Goal: Task Accomplishment & Management: Manage account settings

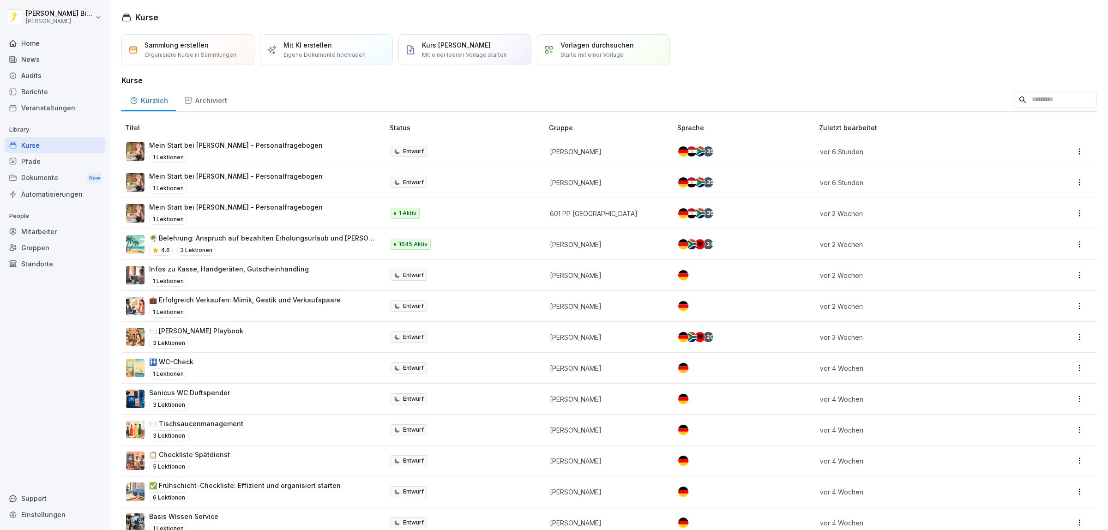
click at [33, 259] on div "Standorte" at bounding box center [55, 264] width 101 height 16
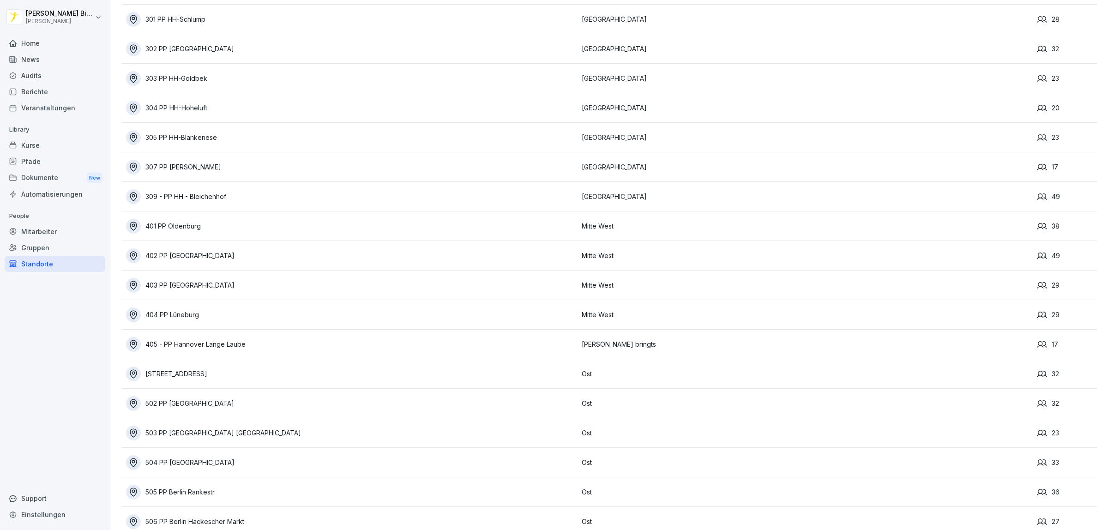
scroll to position [577, 0]
click at [183, 373] on div "[STREET_ADDRESS]" at bounding box center [351, 372] width 451 height 15
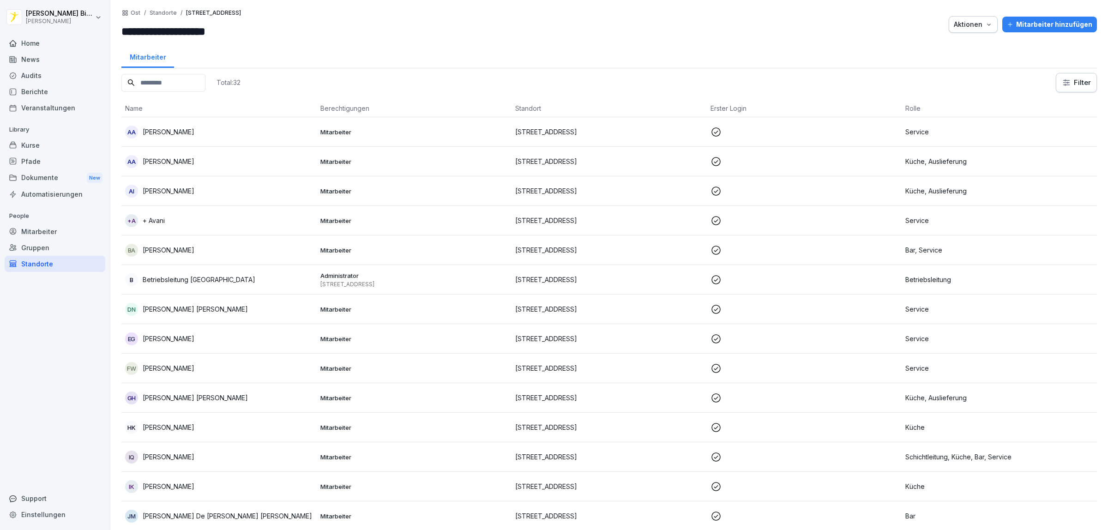
click at [973, 27] on div "Aktionen" at bounding box center [973, 24] width 39 height 10
click at [411, 33] on html "**********" at bounding box center [554, 265] width 1108 height 530
click at [1076, 78] on html "**********" at bounding box center [554, 265] width 1108 height 530
click at [359, 30] on html "**********" at bounding box center [554, 265] width 1108 height 530
click at [26, 247] on div "Gruppen" at bounding box center [55, 248] width 101 height 16
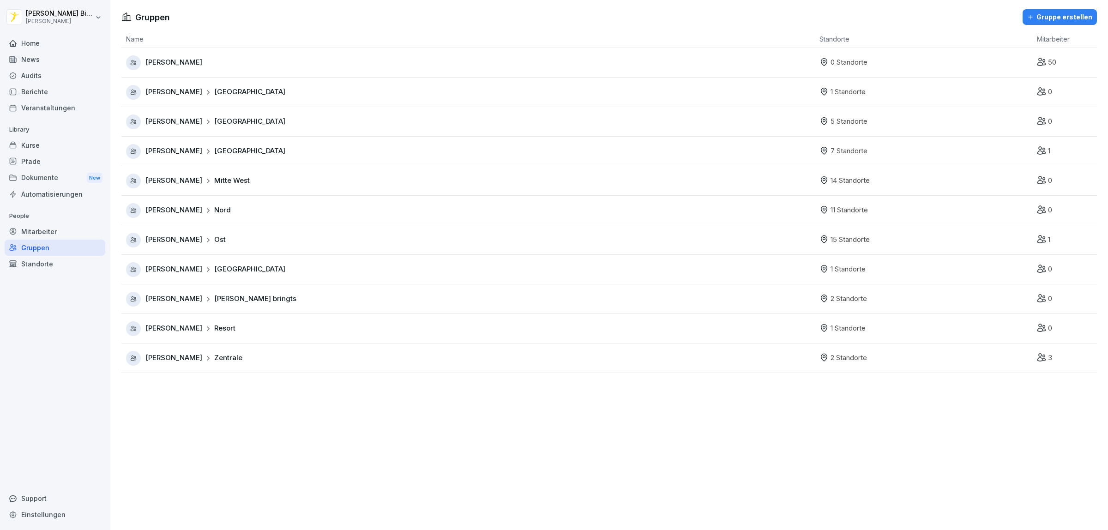
click at [29, 232] on div "Mitarbeiter" at bounding box center [55, 231] width 101 height 16
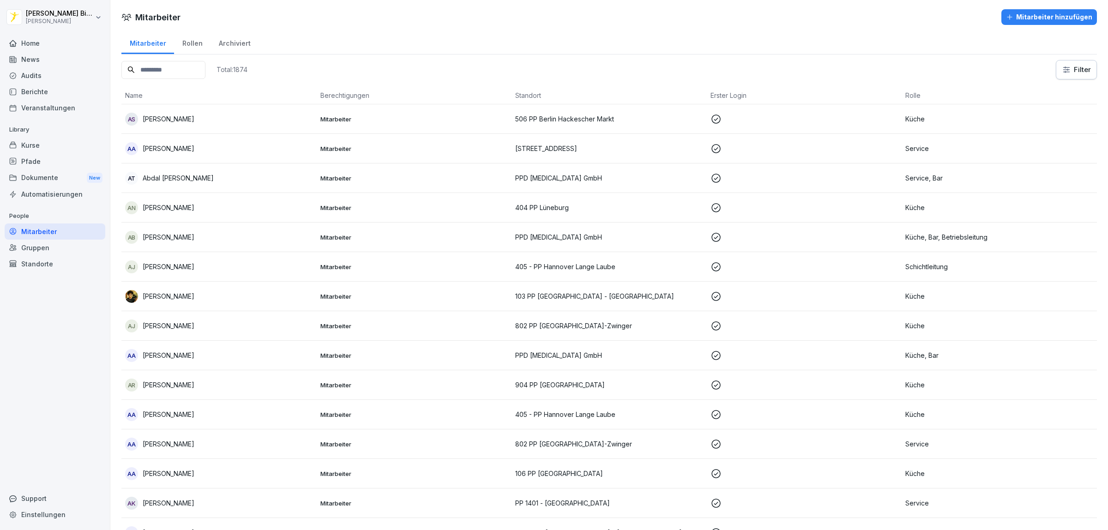
click at [29, 146] on div "Kurse" at bounding box center [55, 145] width 101 height 16
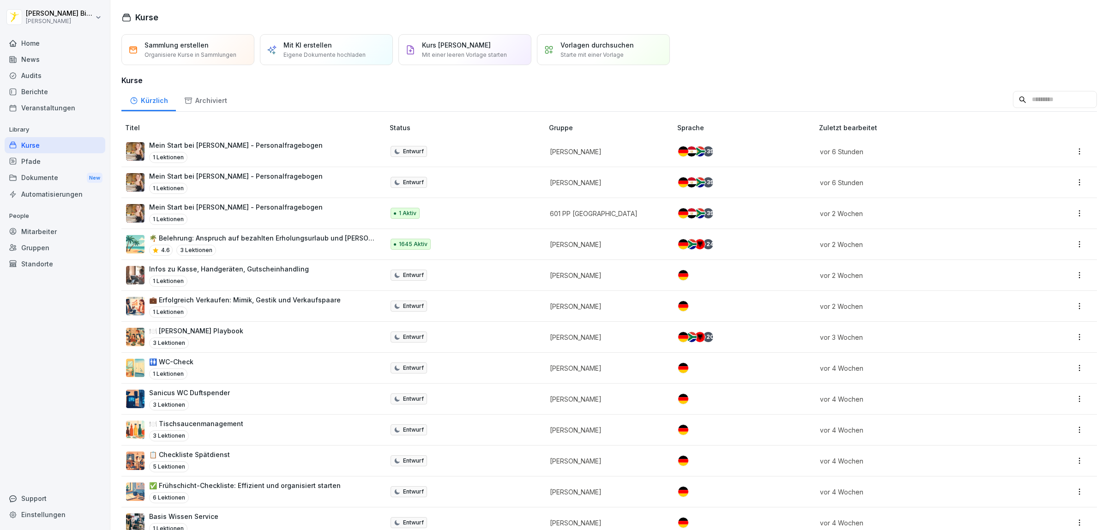
click at [276, 236] on p "🌴 Belehrung: Anspruch auf bezahlten Erholungsurlaub und [PERSON_NAME]" at bounding box center [262, 238] width 226 height 10
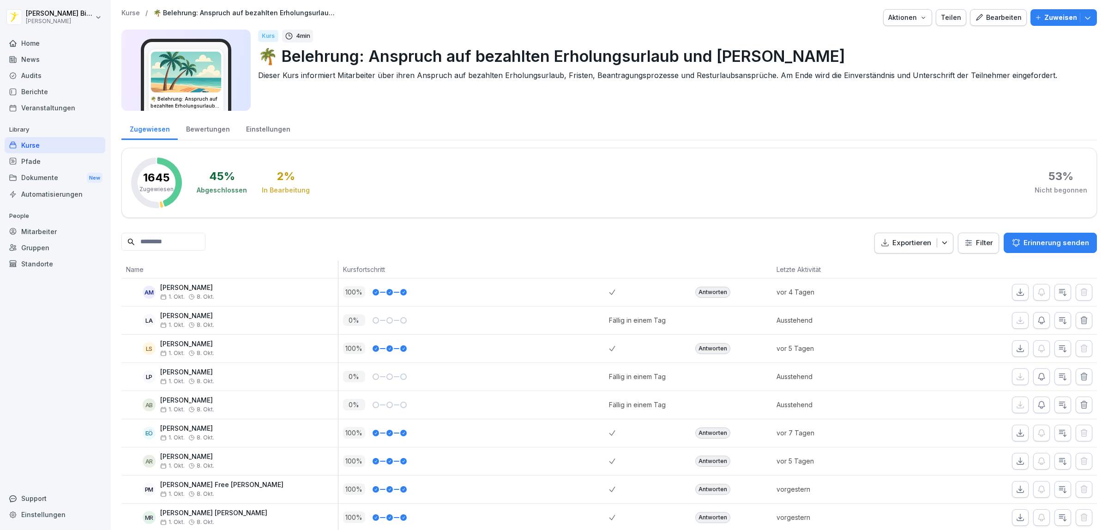
click at [975, 241] on html "Gordon Bierstedt Peter Pane Home News Audits Berichte Veranstaltungen Library K…" at bounding box center [554, 265] width 1108 height 530
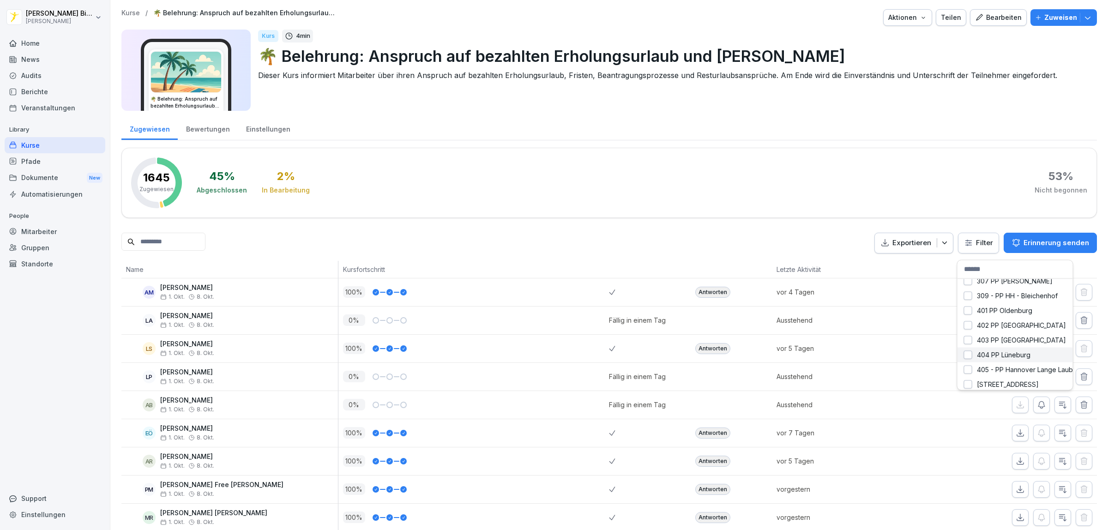
scroll to position [404, 0]
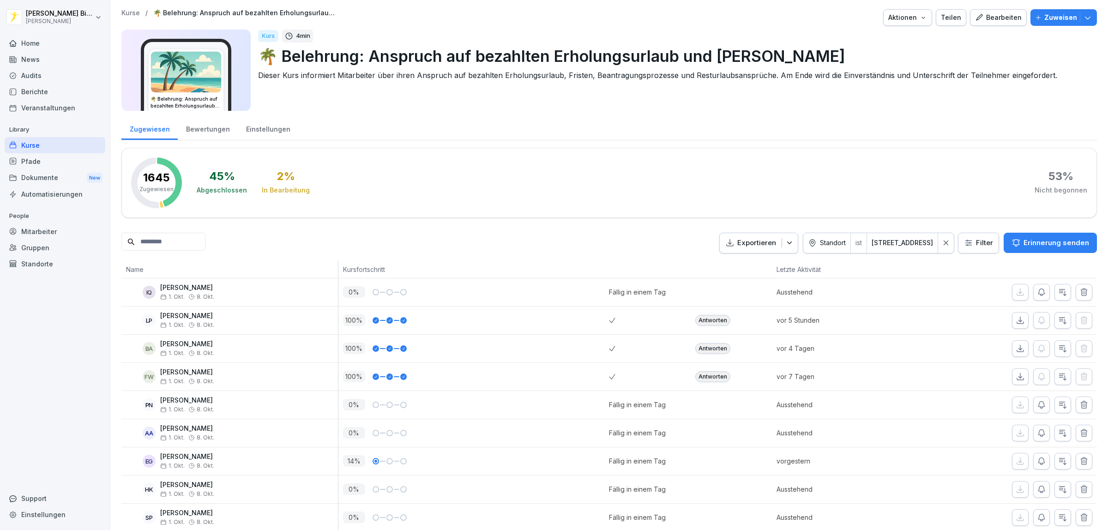
click at [688, 147] on div "Zugewiesen Bewertungen Einstellungen 1645 Zugewiesen 45 % Abgeschlossen 2 % In …" at bounding box center [608, 478] width 975 height 725
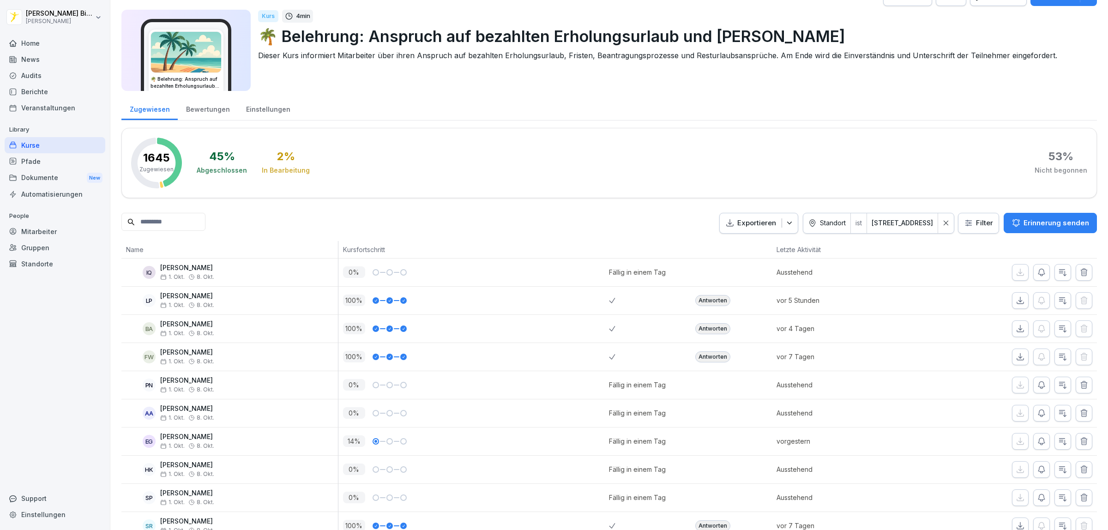
scroll to position [0, 0]
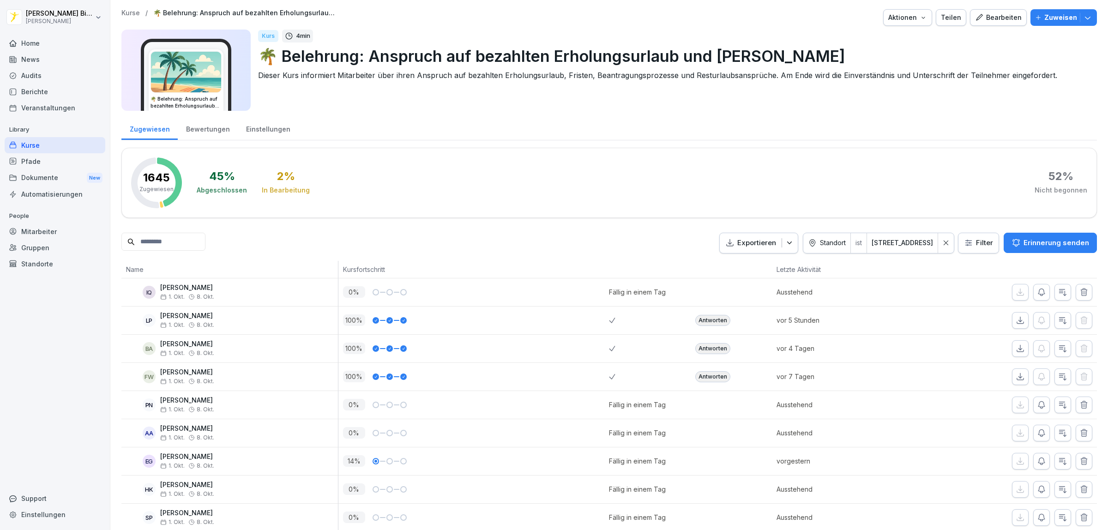
click at [917, 242] on html "Gordon Bierstedt Peter Pane Home News Audits Berichte Veranstaltungen Library K…" at bounding box center [554, 265] width 1108 height 530
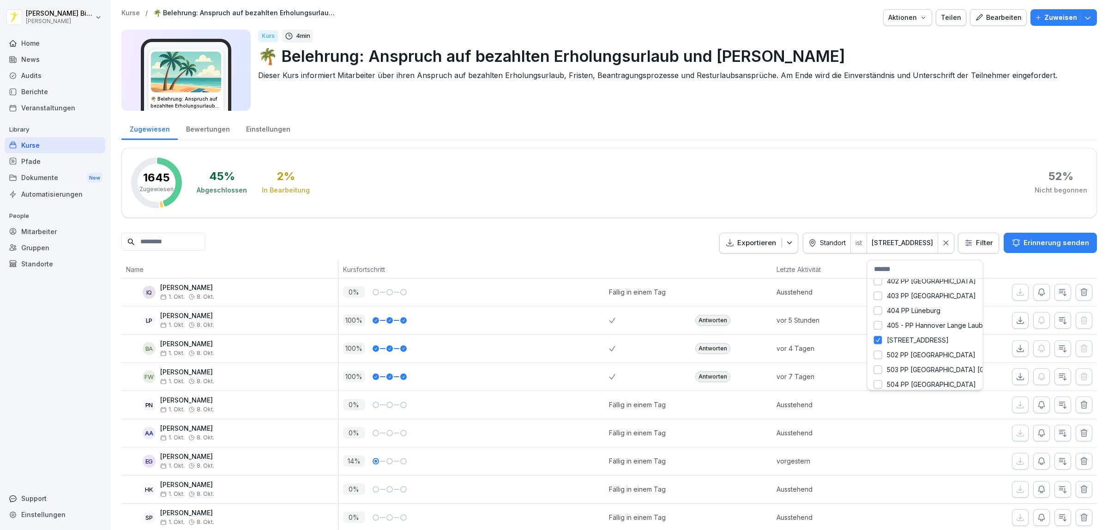
scroll to position [404, 0]
click at [963, 240] on html "Gordon Bierstedt Peter Pane Home News Audits Berichte Veranstaltungen Library K…" at bounding box center [554, 265] width 1108 height 530
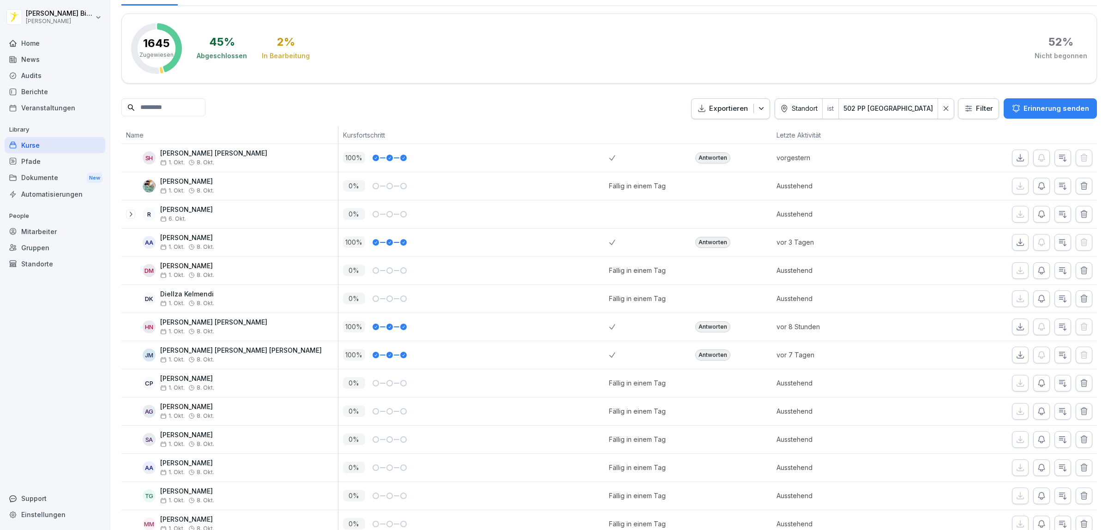
scroll to position [109, 0]
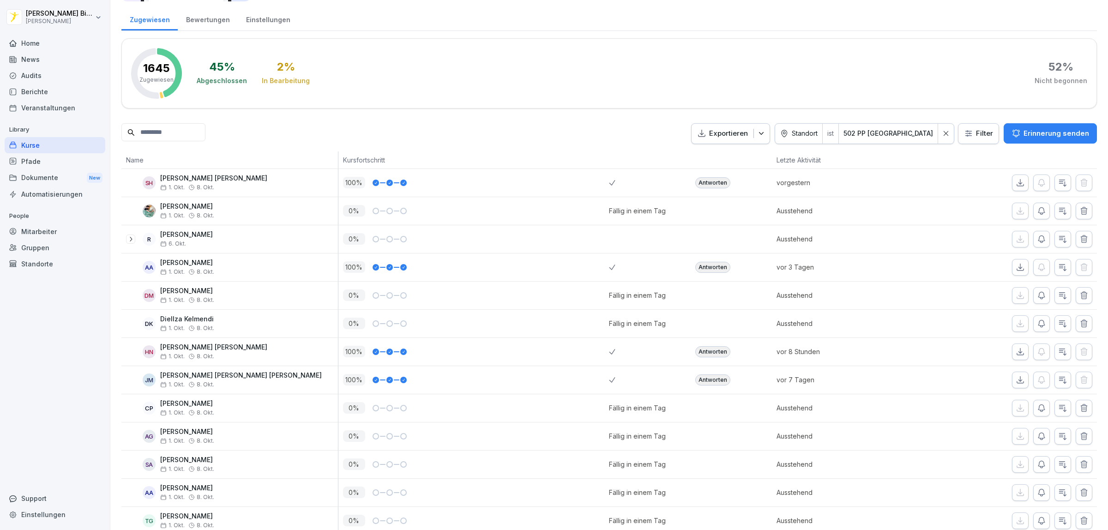
click at [909, 134] on html "Gordon Bierstedt Peter Pane Home News Audits Berichte Veranstaltungen Library K…" at bounding box center [554, 265] width 1108 height 530
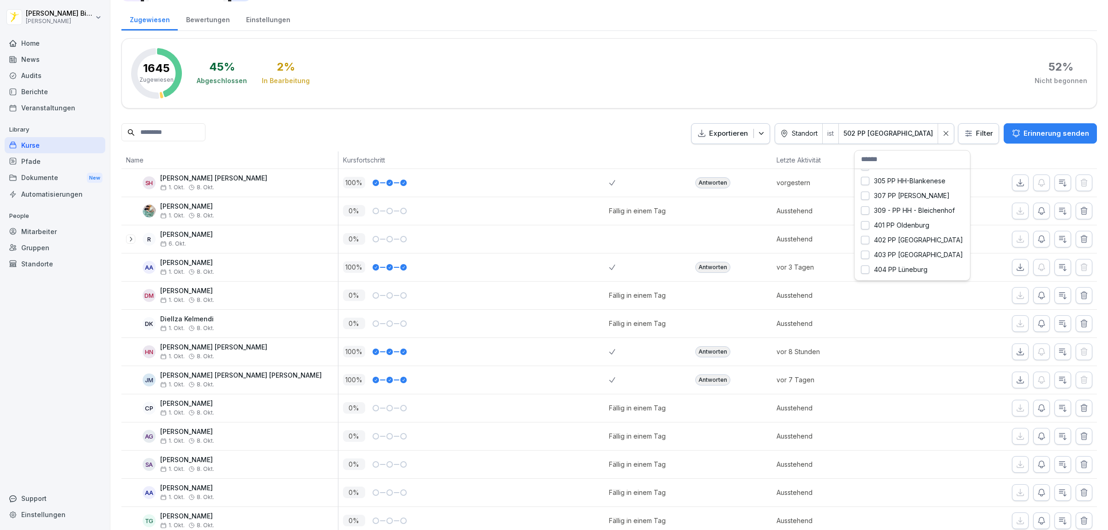
scroll to position [404, 0]
click at [865, 248] on html "Gordon Bierstedt Peter Pane Home News Audits Berichte Veranstaltungen Library K…" at bounding box center [554, 265] width 1108 height 530
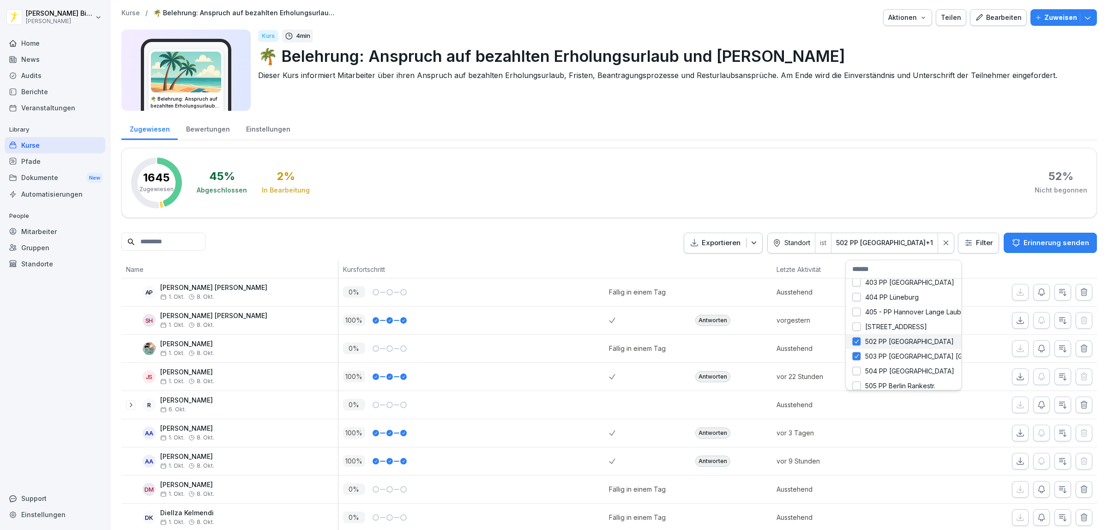
click at [859, 340] on div "205 PP Wismar 301 PP HH-Schlump 302 PP Hamburg - Turnhalle 303 PP HH-Goldbek 30…" at bounding box center [904, 325] width 126 height 131
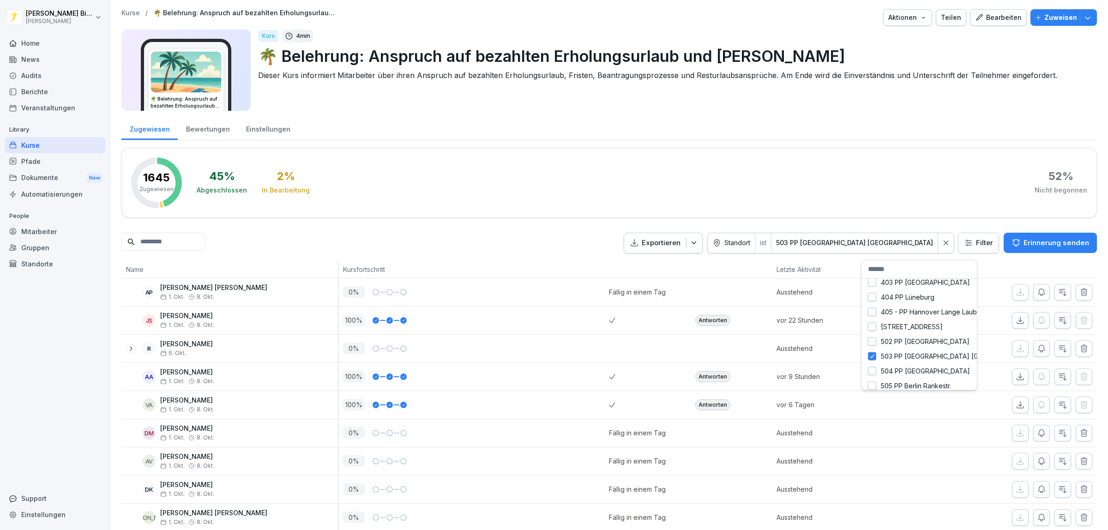
click at [718, 150] on html "Gordon Bierstedt Peter Pane Home News Audits Berichte Veranstaltungen Library K…" at bounding box center [554, 265] width 1108 height 530
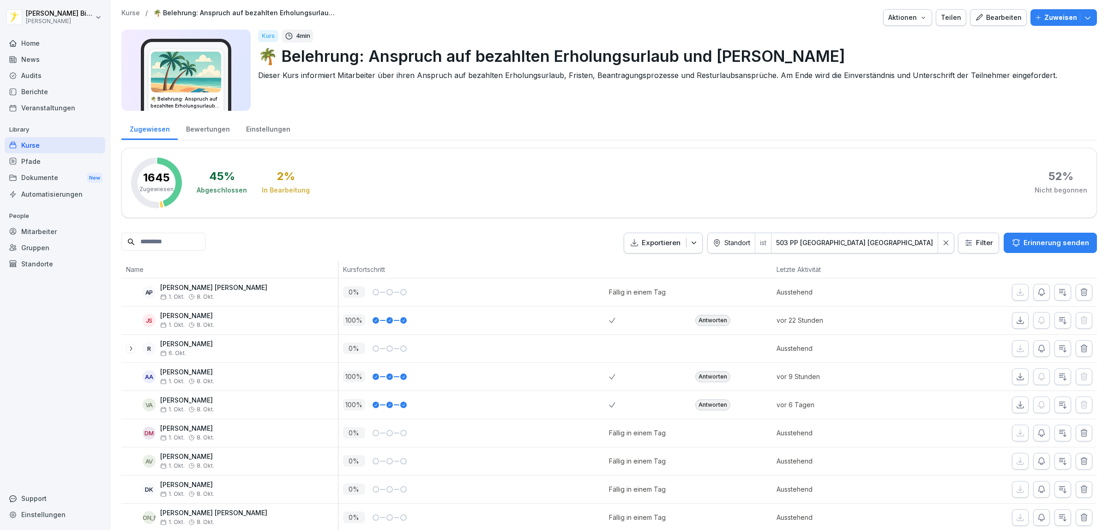
click at [909, 244] on html "Gordon Bierstedt Peter Pane Home News Audits Berichte Veranstaltungen Library K…" at bounding box center [554, 265] width 1108 height 530
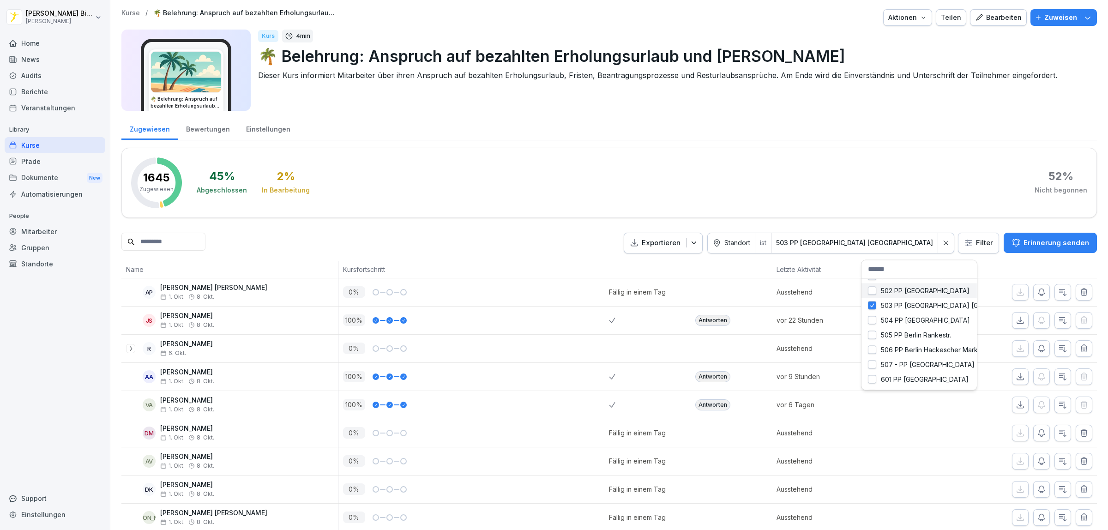
scroll to position [459, 0]
click at [871, 318] on div "504 PP [GEOGRAPHIC_DATA]" at bounding box center [918, 315] width 115 height 15
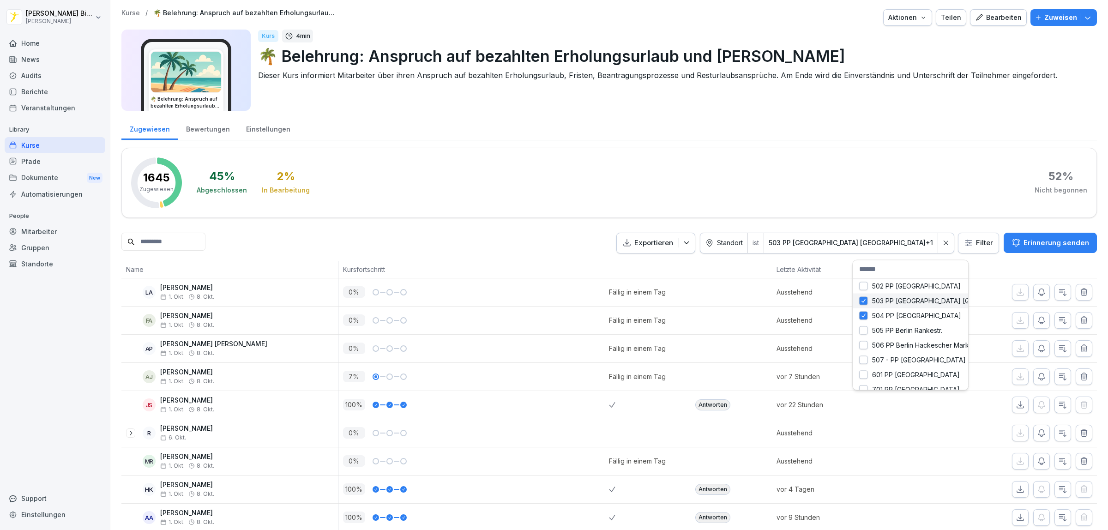
click at [864, 302] on button "button" at bounding box center [863, 300] width 8 height 8
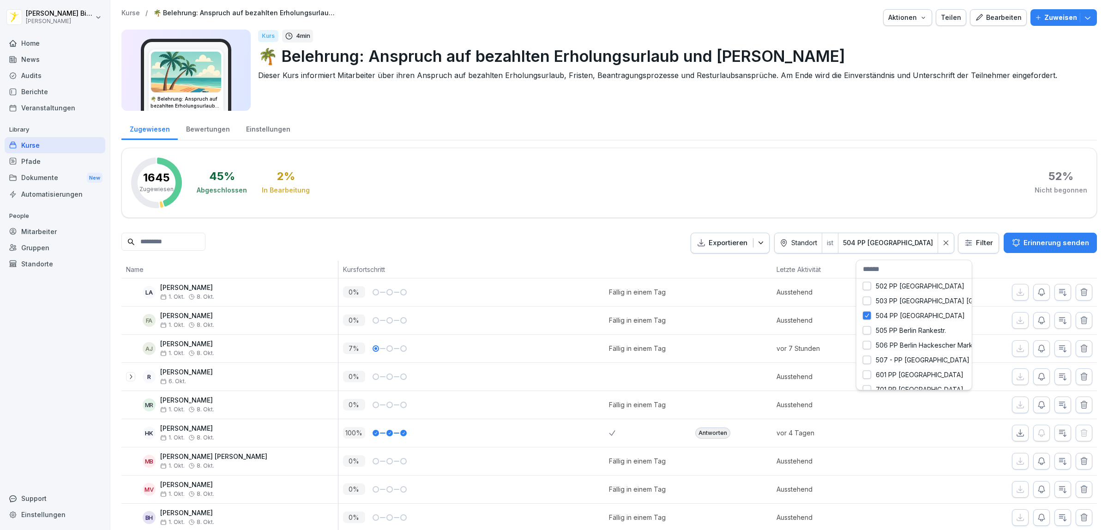
click at [561, 165] on html "Gordon Bierstedt Peter Pane Home News Audits Berichte Veranstaltungen Library K…" at bounding box center [554, 265] width 1108 height 530
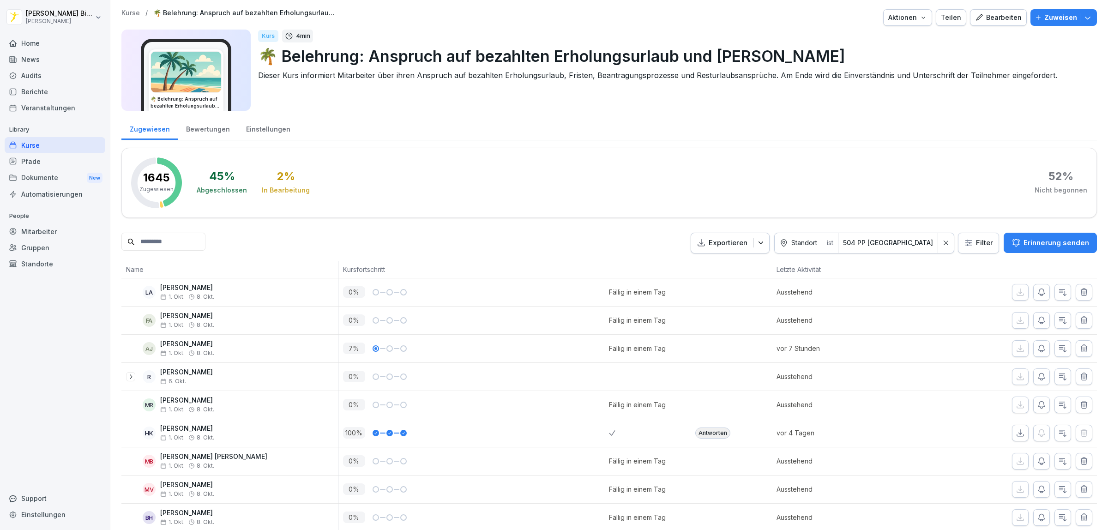
scroll to position [58, 0]
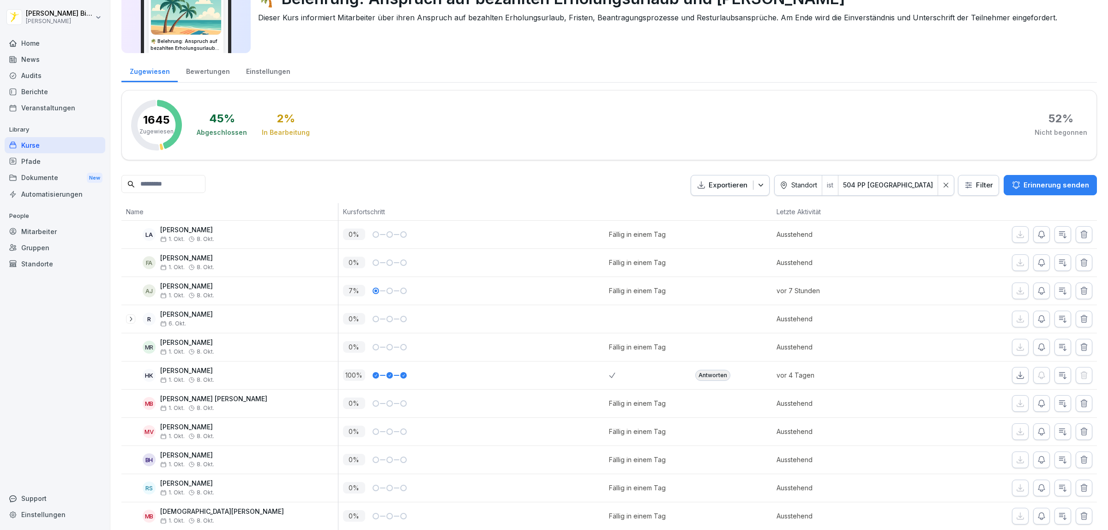
click at [895, 184] on html "Gordon Bierstedt Peter Pane Home News Audits Berichte Veranstaltungen Library K…" at bounding box center [554, 265] width 1108 height 530
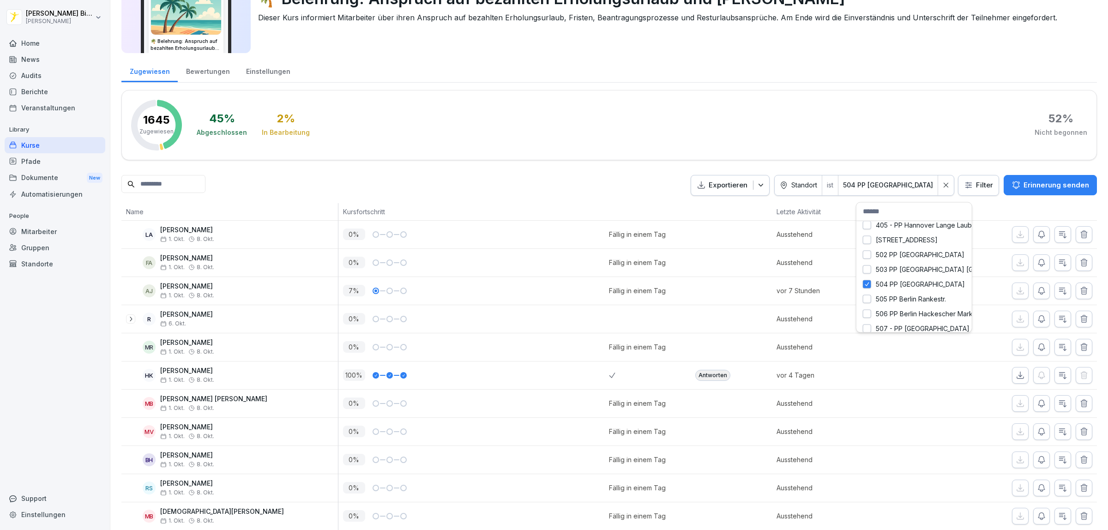
scroll to position [462, 0]
click at [867, 271] on button "button" at bounding box center [867, 270] width 8 height 8
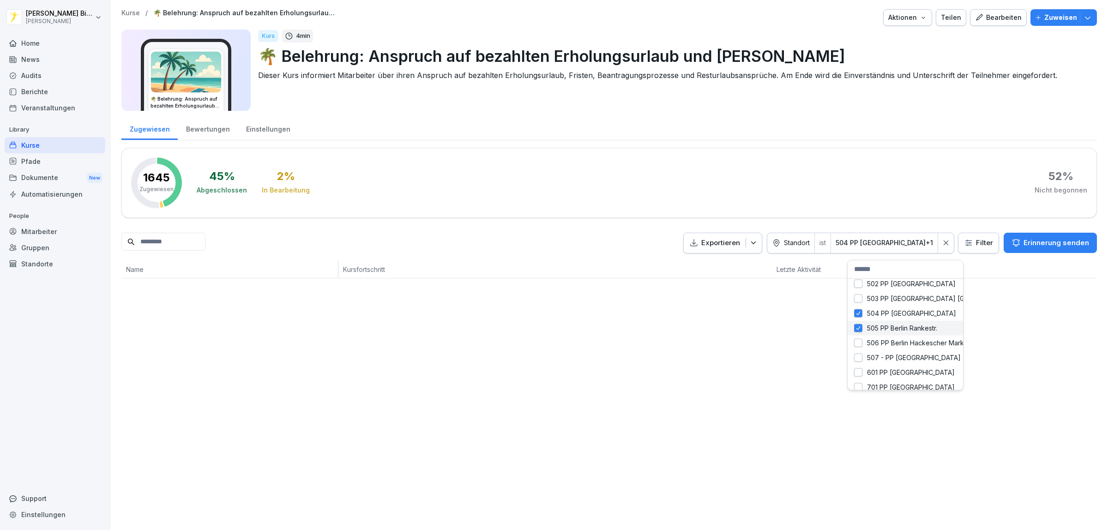
scroll to position [0, 0]
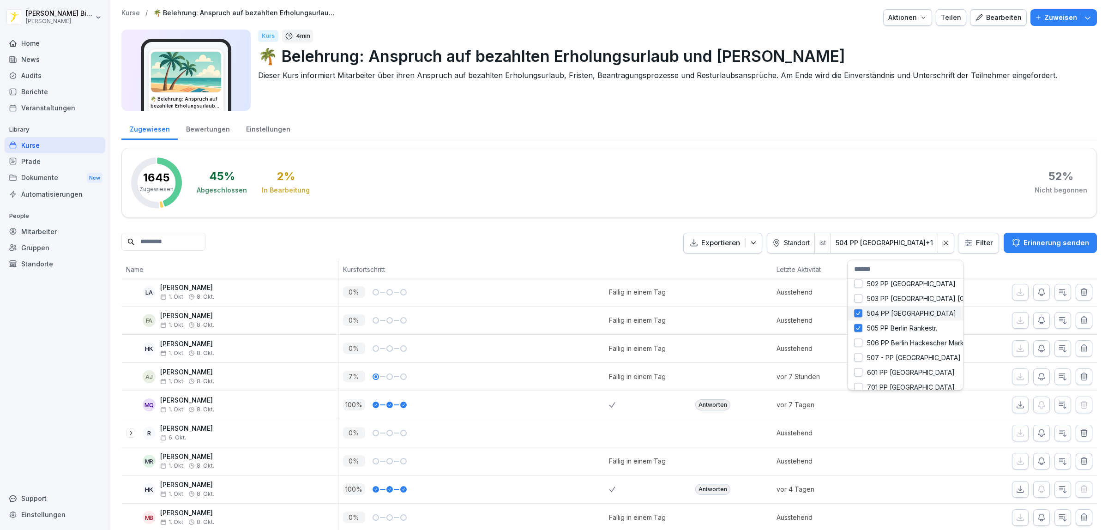
click at [856, 312] on div "504 PP [GEOGRAPHIC_DATA]" at bounding box center [904, 313] width 115 height 15
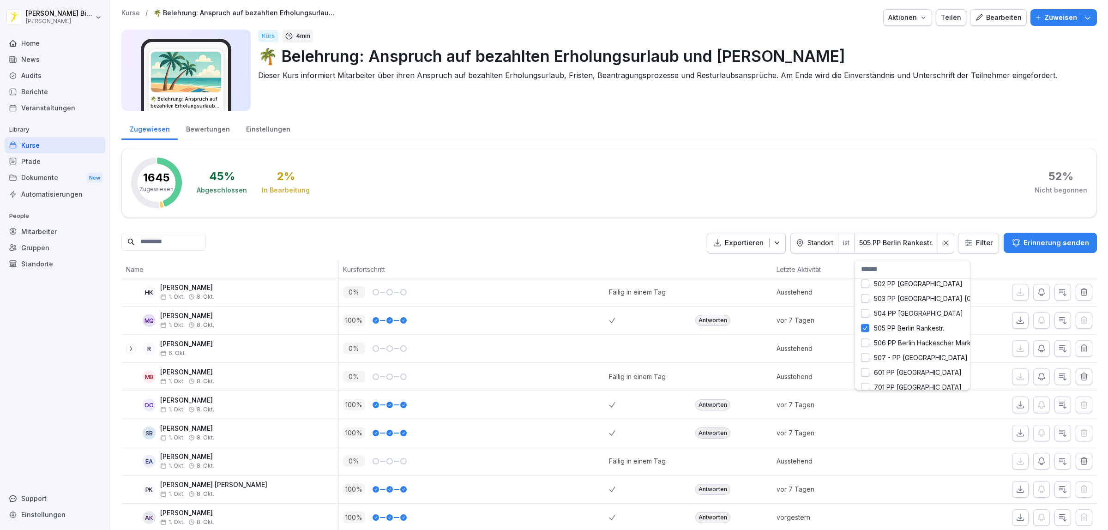
click at [772, 186] on html "Gordon Bierstedt Peter Pane Home News Audits Berichte Veranstaltungen Library K…" at bounding box center [554, 265] width 1108 height 530
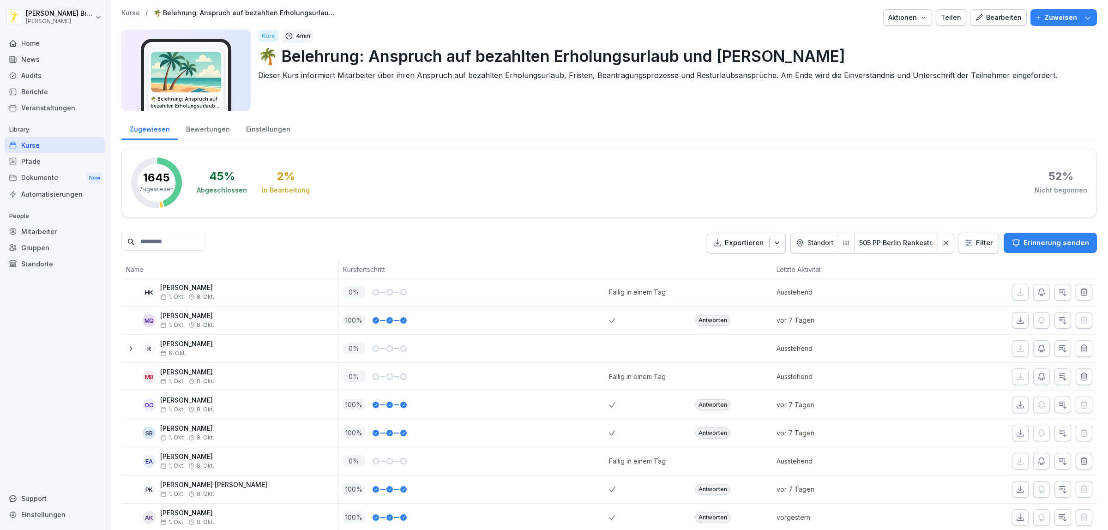
click at [902, 243] on html "Gordon Bierstedt Peter Pane Home News Audits Berichte Veranstaltungen Library K…" at bounding box center [554, 265] width 1108 height 530
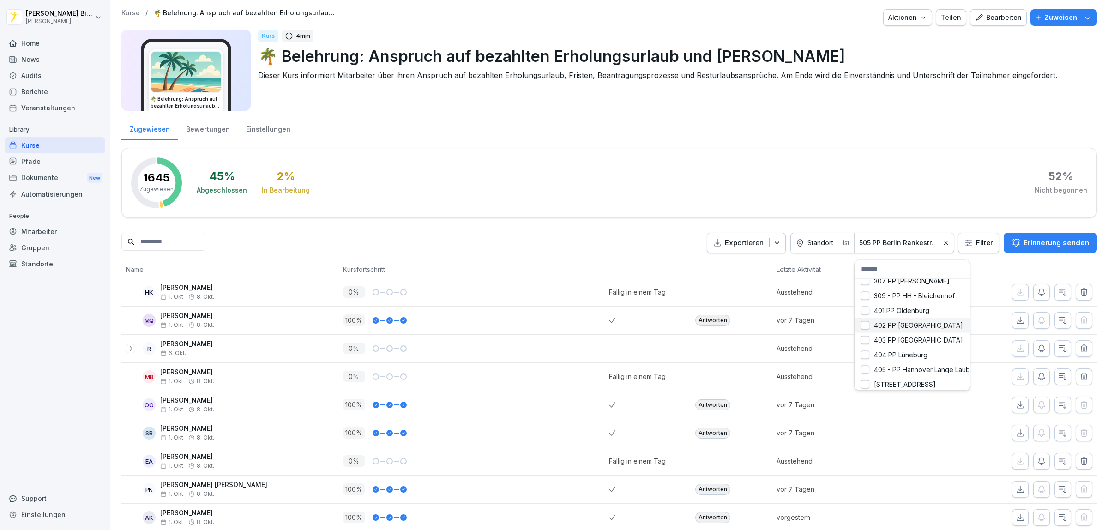
scroll to position [462, 0]
click at [866, 342] on div "506 PP Berlin Hackescher Markt" at bounding box center [911, 342] width 115 height 15
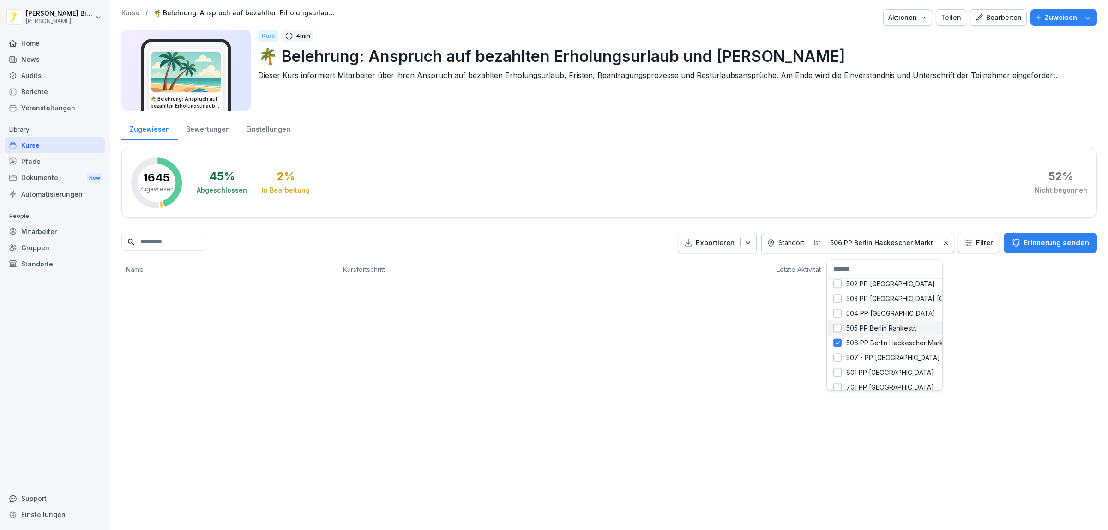
click at [859, 329] on div "505 PP Berlin Rankestr." at bounding box center [884, 327] width 115 height 15
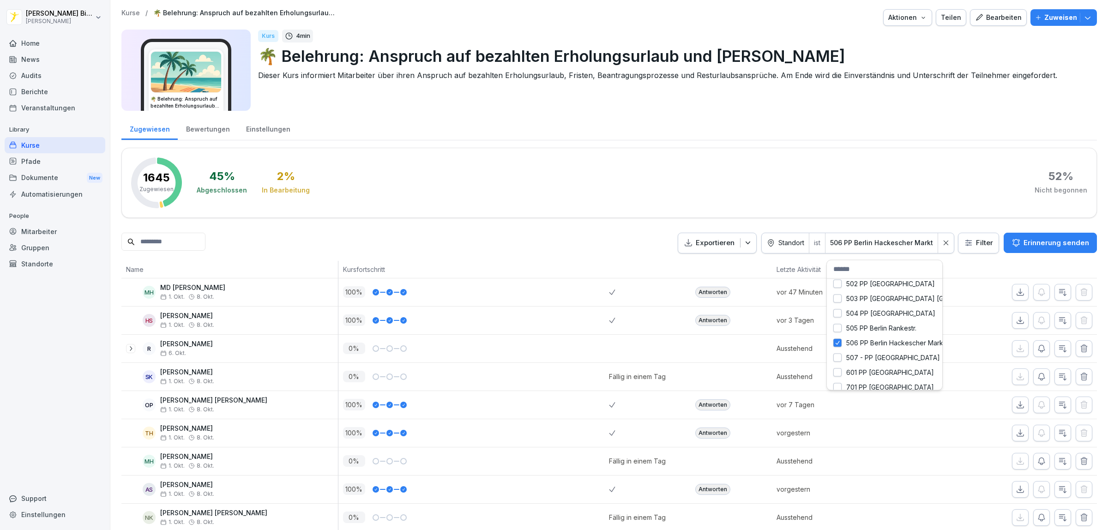
click at [612, 180] on html "Gordon Bierstedt Peter Pane Home News Audits Berichte Veranstaltungen Library K…" at bounding box center [554, 265] width 1108 height 530
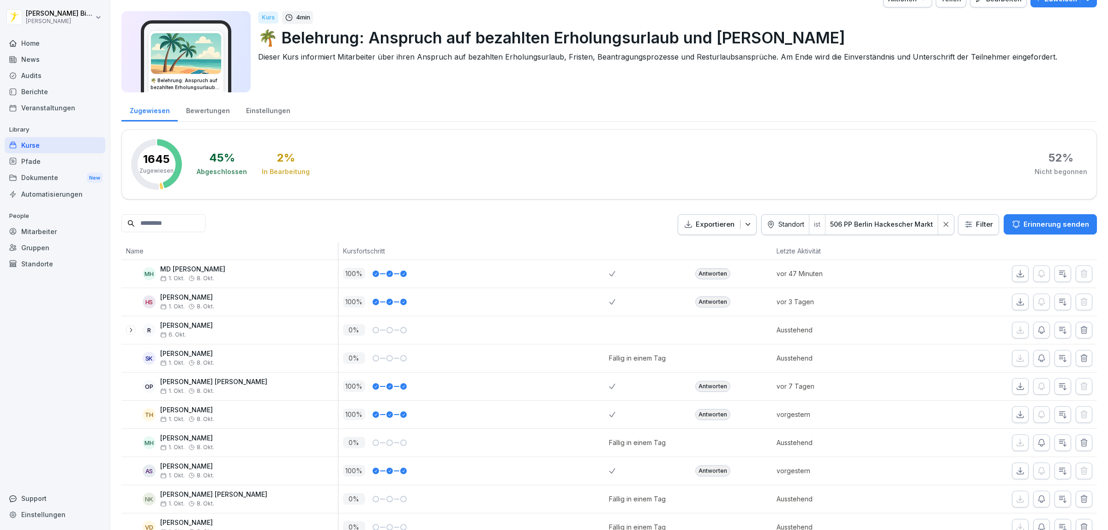
scroll to position [0, 0]
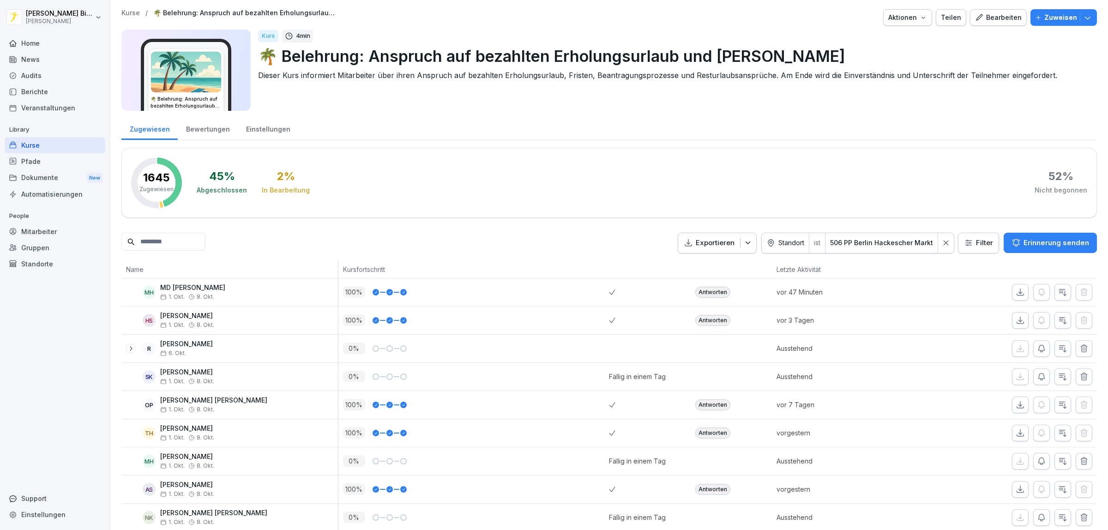
click at [863, 247] on html "Gordon Bierstedt Peter Pane Home News Audits Berichte Veranstaltungen Library K…" at bounding box center [554, 265] width 1108 height 530
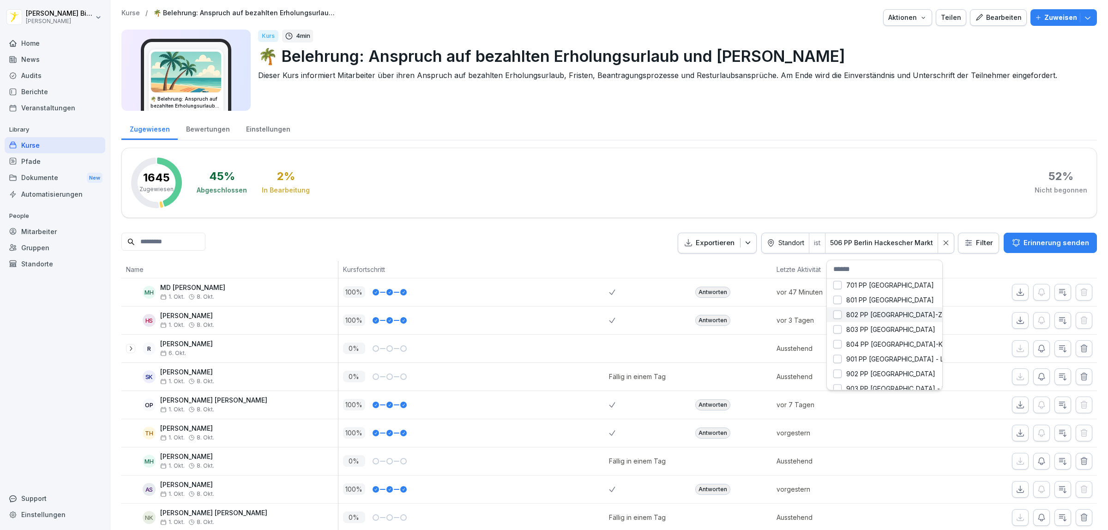
scroll to position [506, 0]
click at [836, 343] on div "701 PP [GEOGRAPHIC_DATA]" at bounding box center [884, 342] width 115 height 15
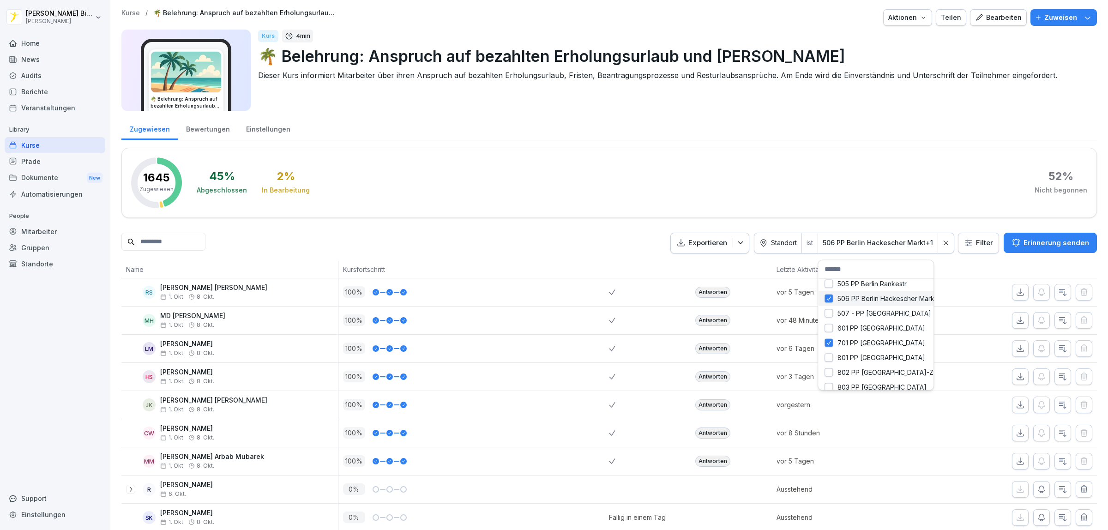
click at [829, 299] on button "button" at bounding box center [828, 298] width 8 height 8
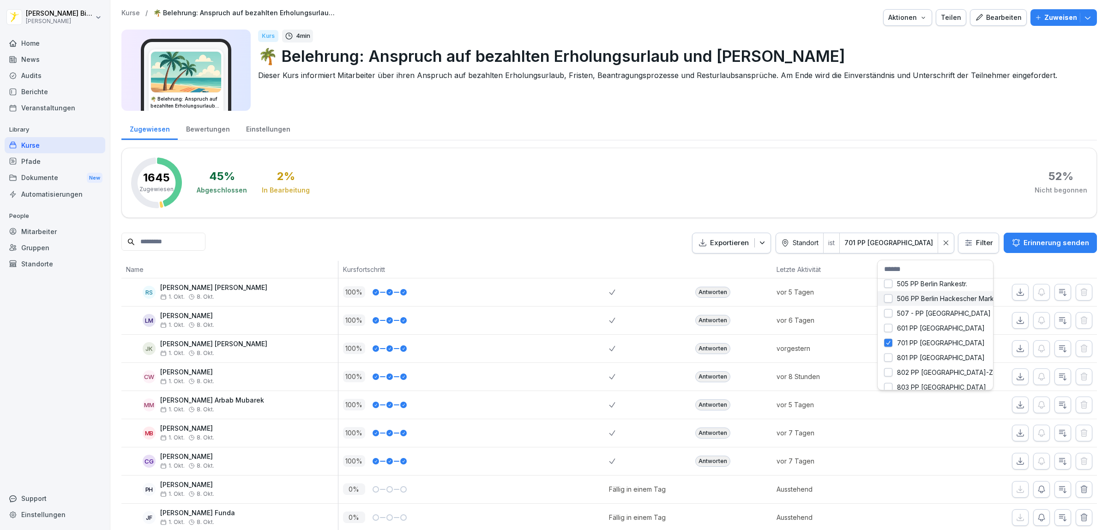
click at [629, 165] on html "Gordon Bierstedt Peter Pane Home News Audits Berichte Veranstaltungen Library K…" at bounding box center [554, 265] width 1108 height 530
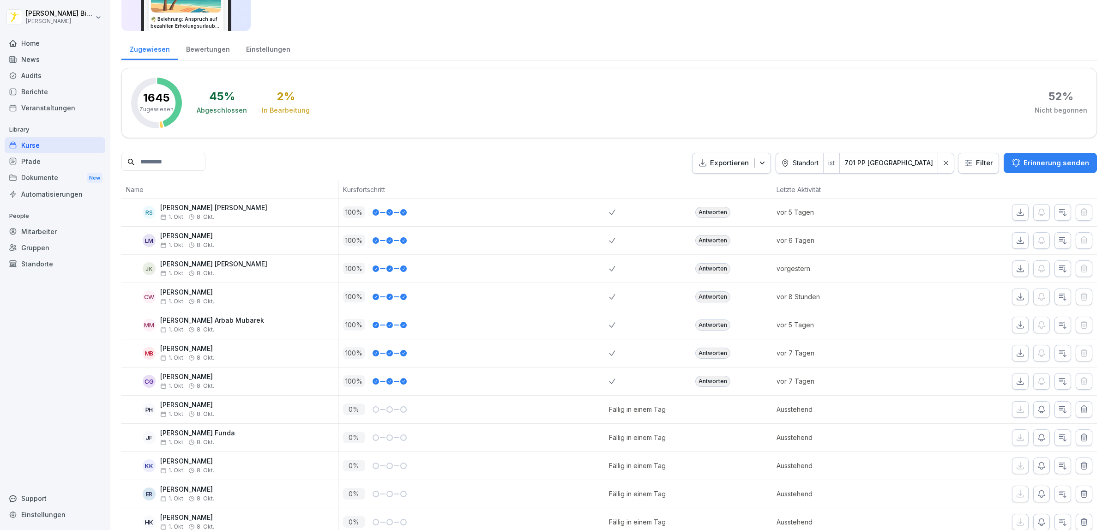
scroll to position [52, 0]
